Goal: Register for event/course

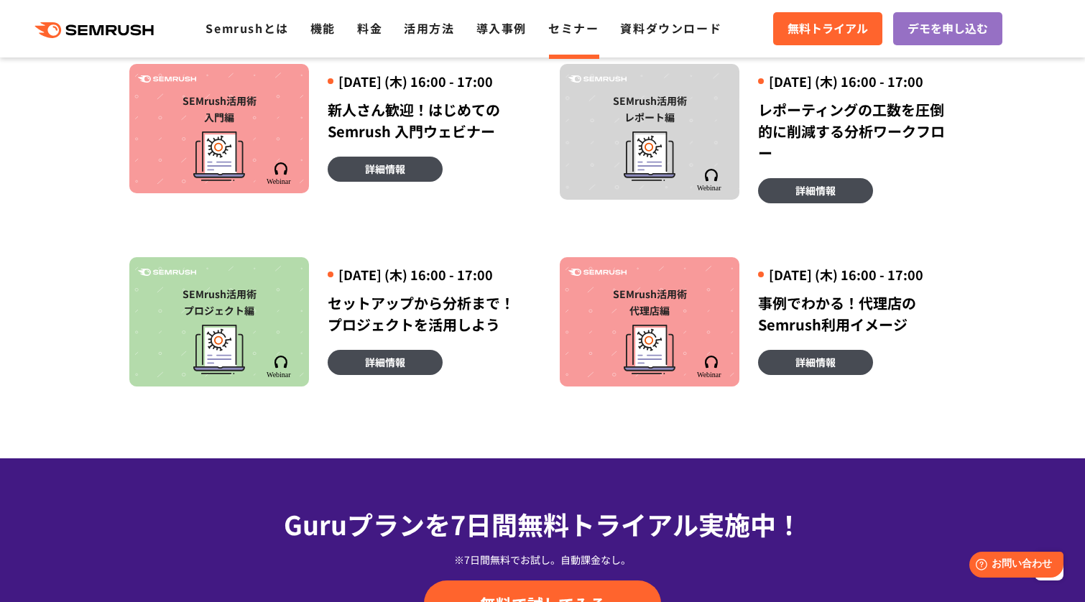
scroll to position [908, 0]
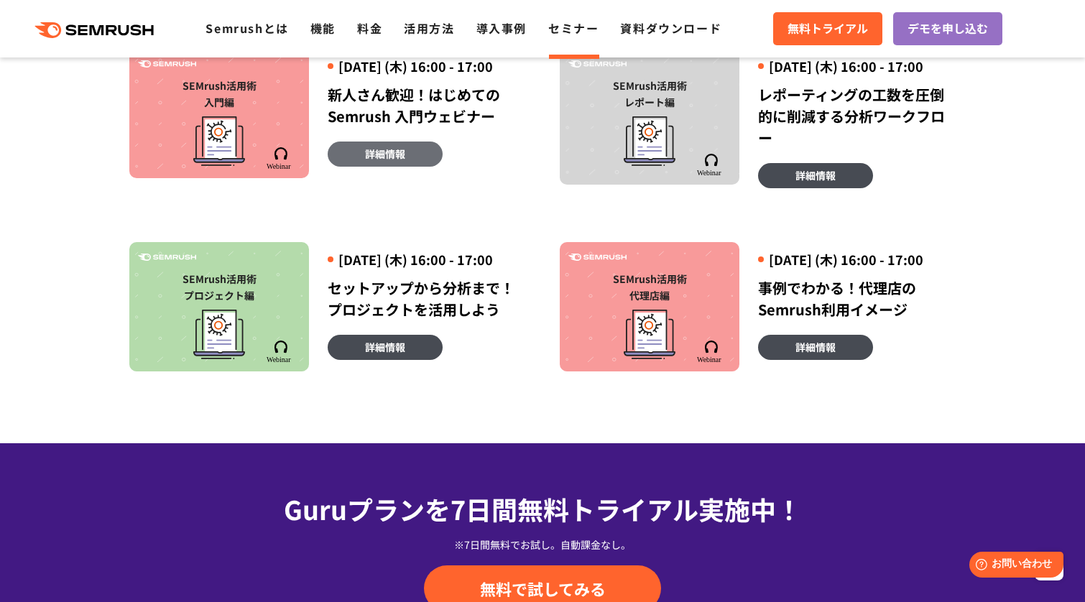
click at [410, 167] on link "詳細情報" at bounding box center [385, 154] width 115 height 25
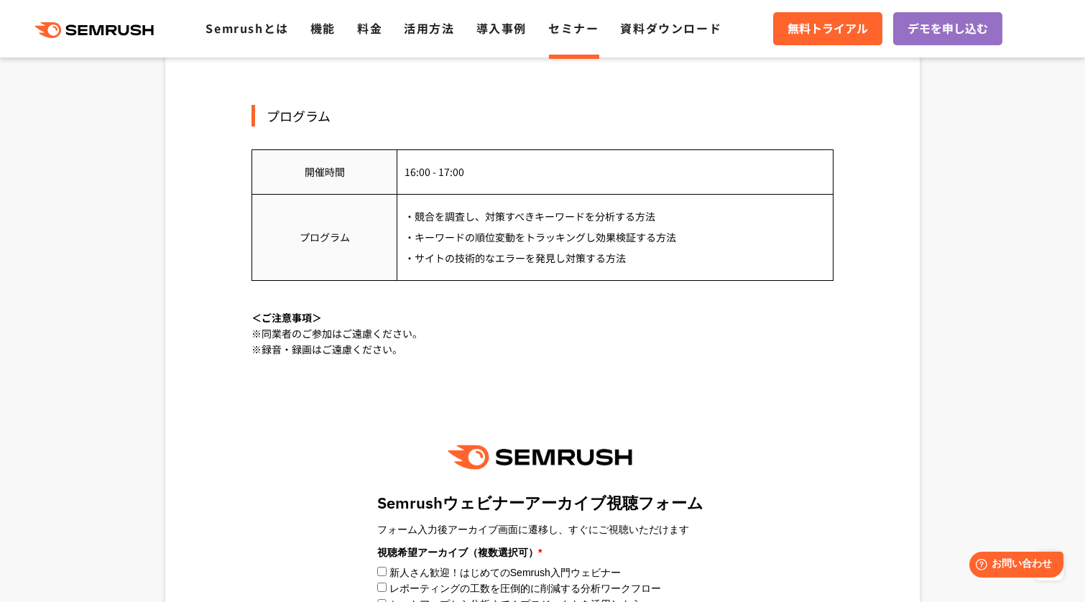
scroll to position [1057, 0]
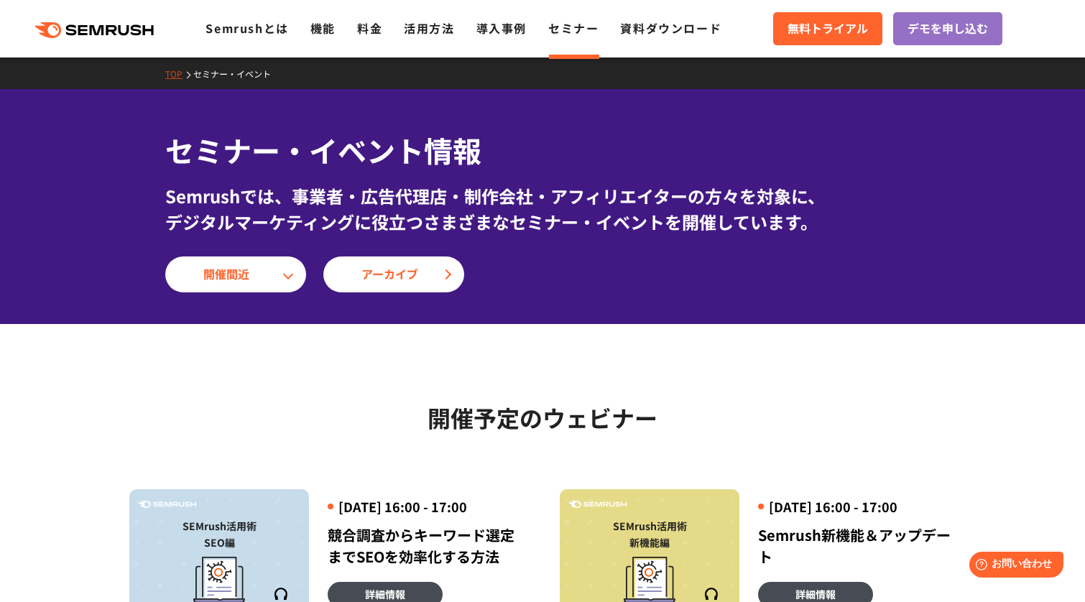
click at [721, 127] on div "セミナー・イベント情報 Semrushでは、事業者・広告代理店・制作会社・アフィリエイターの方々を対象に、 デジタルマーケティングに役立つさまざまなセミナー・…" at bounding box center [542, 206] width 1085 height 235
